Goal: Task Accomplishment & Management: Complete application form

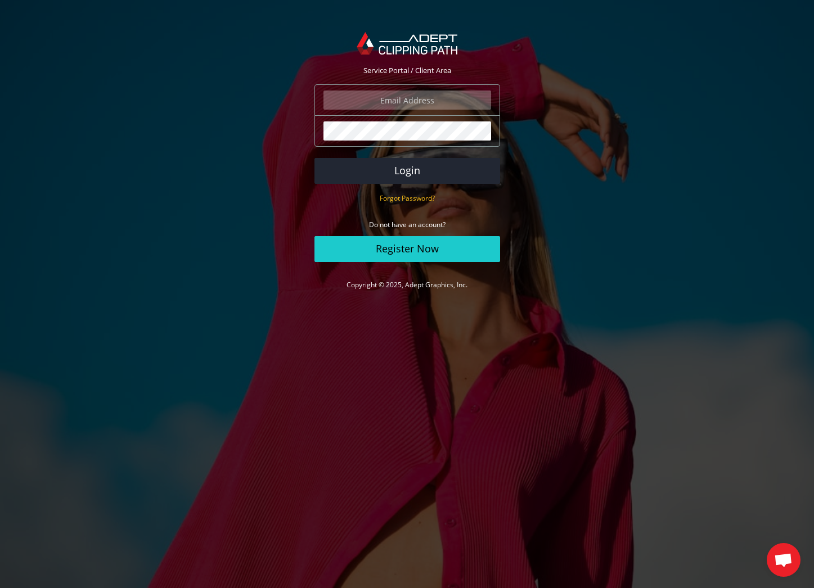
type input "tony@tonycordoza.com"
click at [413, 170] on button "Login" at bounding box center [407, 171] width 186 height 26
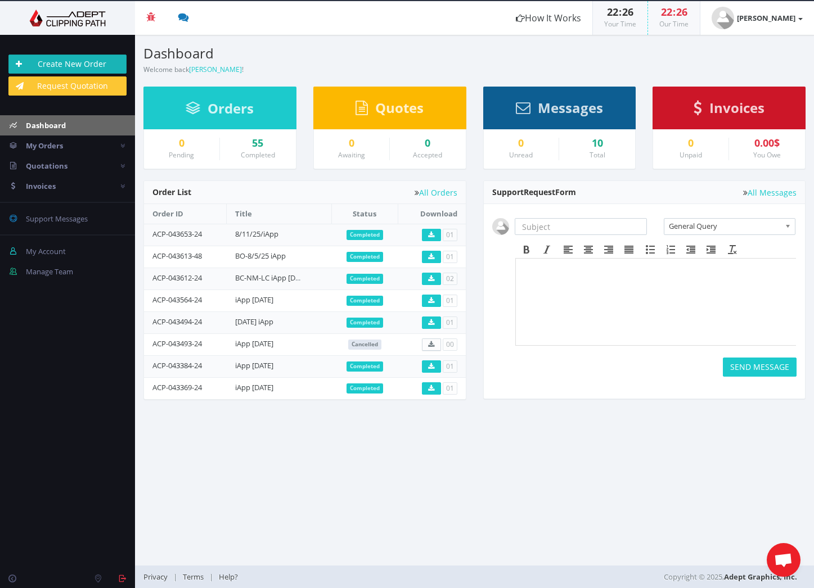
click at [57, 60] on link "Create New Order" at bounding box center [67, 64] width 118 height 19
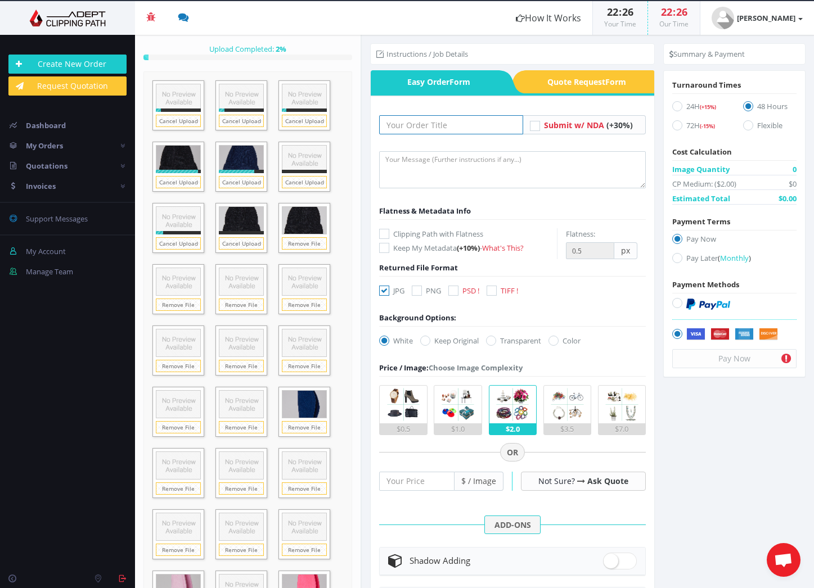
click at [458, 128] on input "text" at bounding box center [451, 124] width 144 height 19
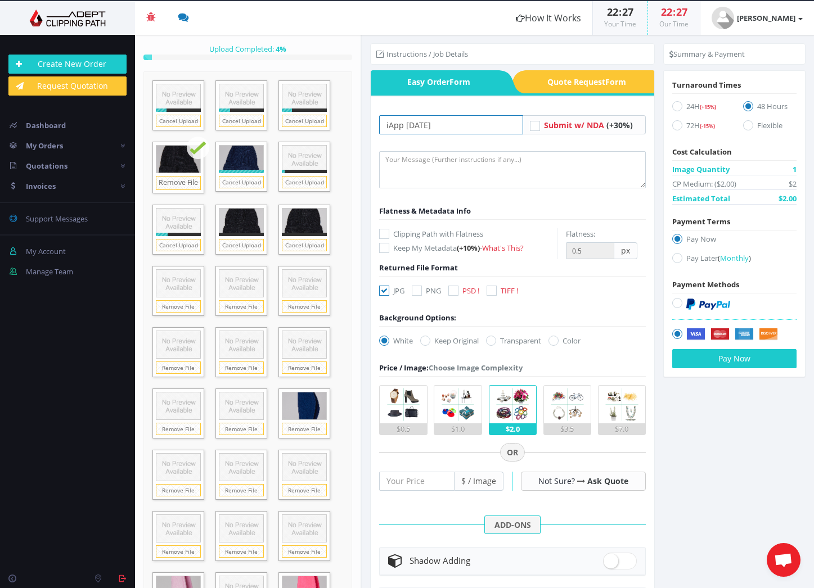
type input "iApp [DATE]"
click at [673, 107] on icon at bounding box center [677, 106] width 10 height 10
click at [675, 107] on input "24H (+15%)" at bounding box center [678, 106] width 7 height 7
radio input "true"
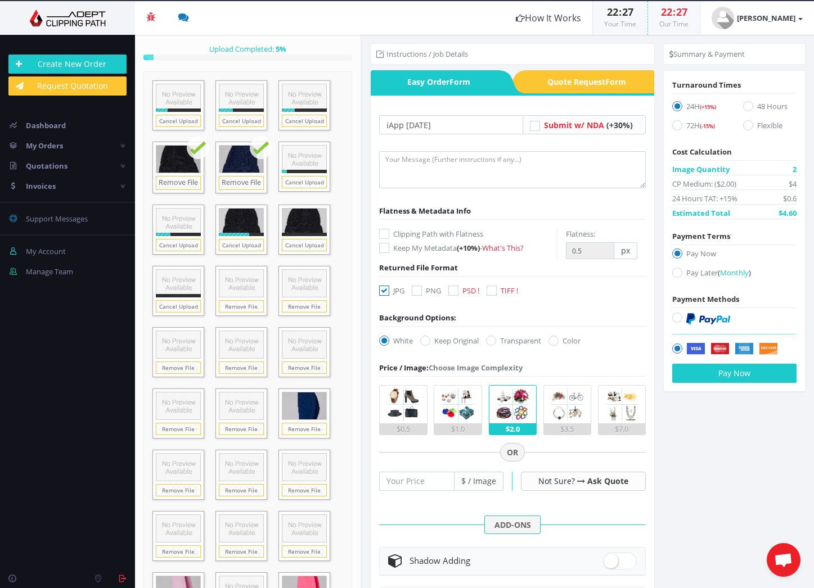
click at [493, 290] on icon at bounding box center [491, 291] width 10 height 10
click at [493, 290] on input "TIFF !" at bounding box center [492, 290] width 7 height 7
checkbox input "true"
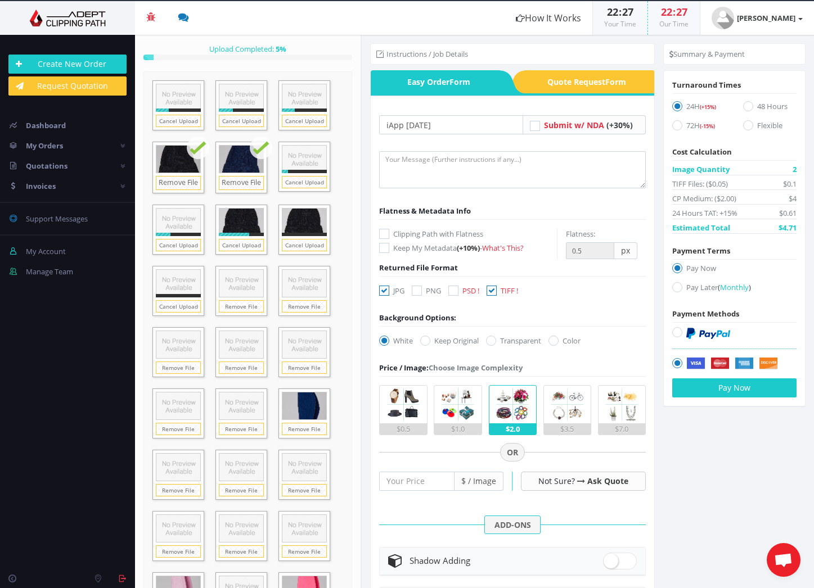
click at [383, 292] on icon at bounding box center [384, 291] width 10 height 10
click at [383, 292] on input "JPG" at bounding box center [385, 290] width 7 height 7
checkbox input "false"
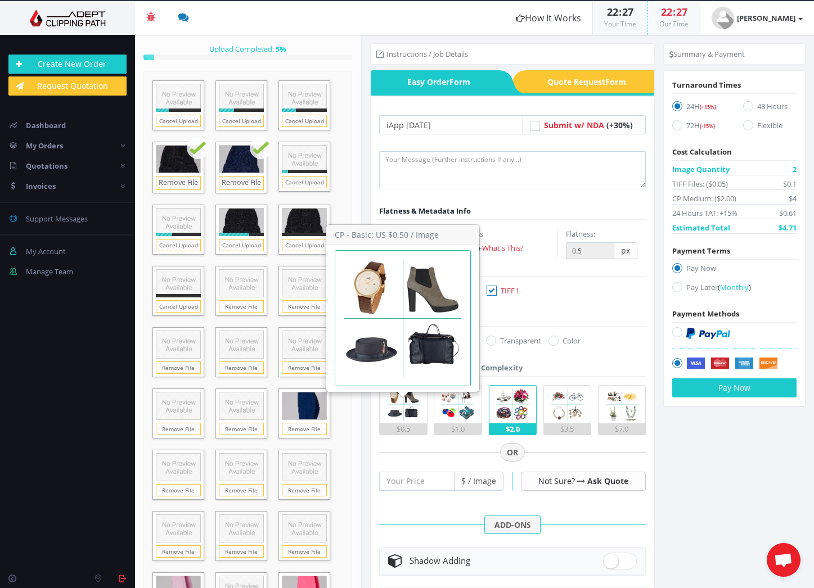
click at [403, 409] on img at bounding box center [404, 405] width 38 height 38
click at [0, 0] on input "$0.5" at bounding box center [0, 0] width 0 height 0
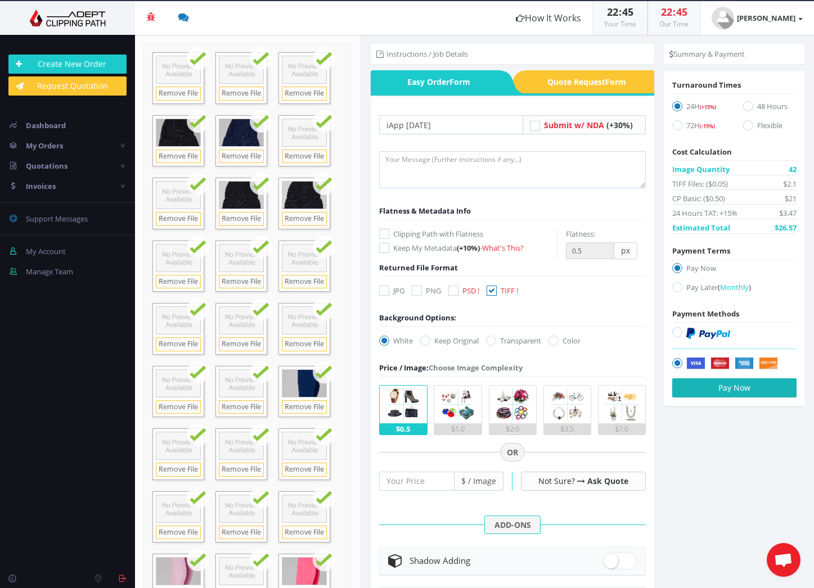
click at [738, 387] on button "Pay Now" at bounding box center [734, 387] width 124 height 19
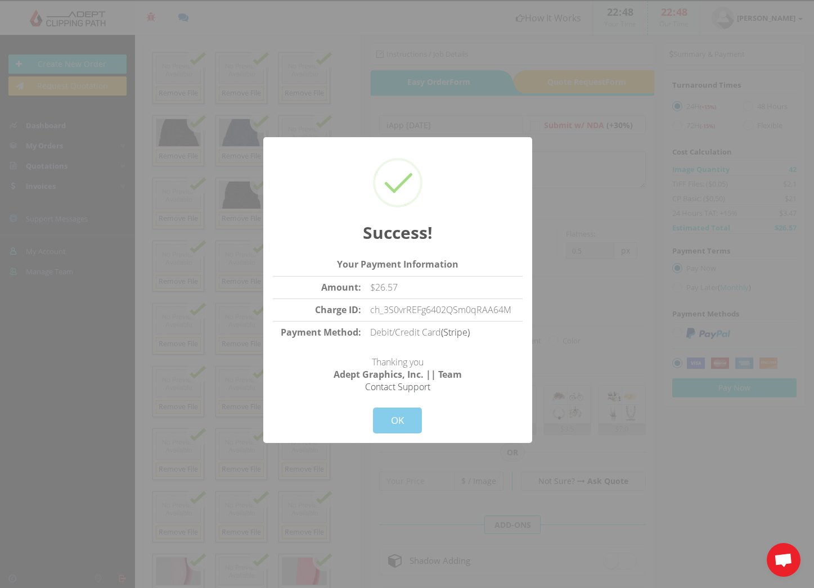
click at [390, 425] on button "OK" at bounding box center [397, 421] width 49 height 26
